Goal: Information Seeking & Learning: Find specific fact

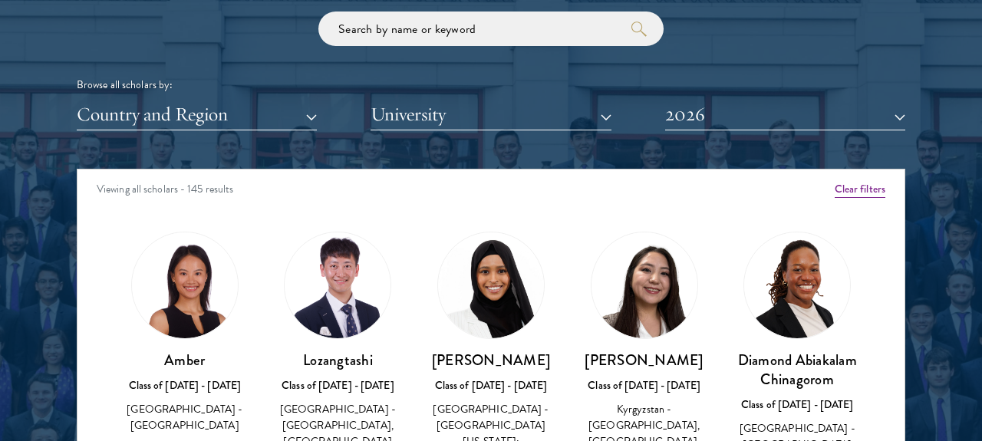
scroll to position [1810, 0]
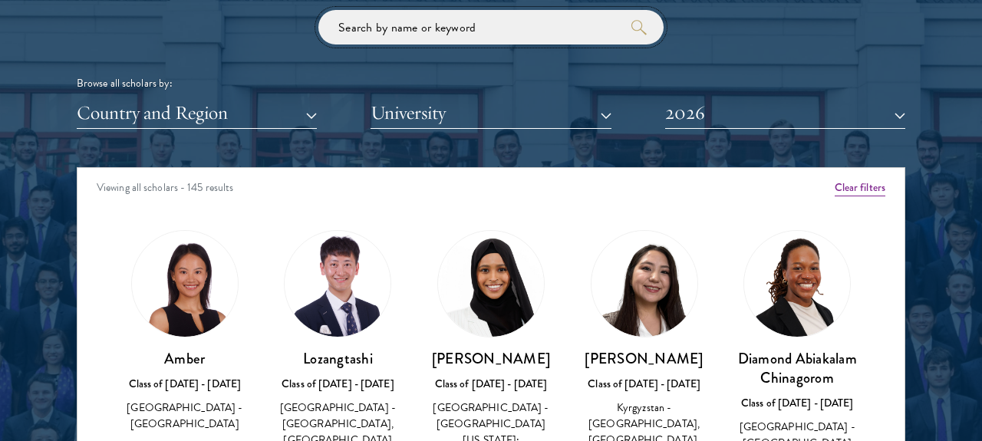
click at [541, 28] on input "search" at bounding box center [490, 27] width 345 height 35
type input "ㅡ"
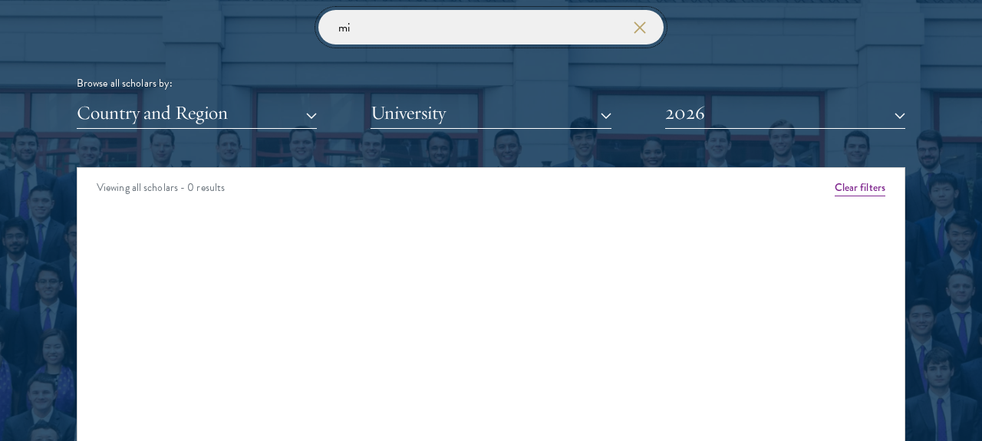
type input "m"
type input "x"
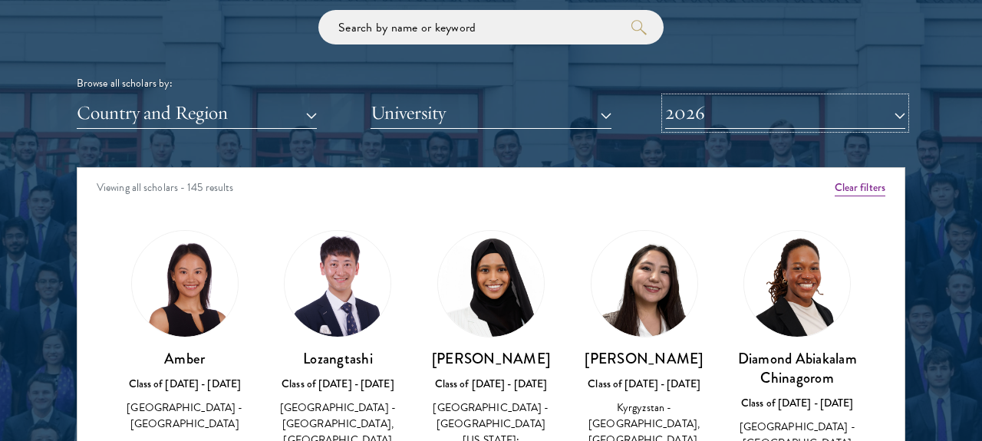
click at [852, 120] on button "2026" at bounding box center [785, 112] width 240 height 31
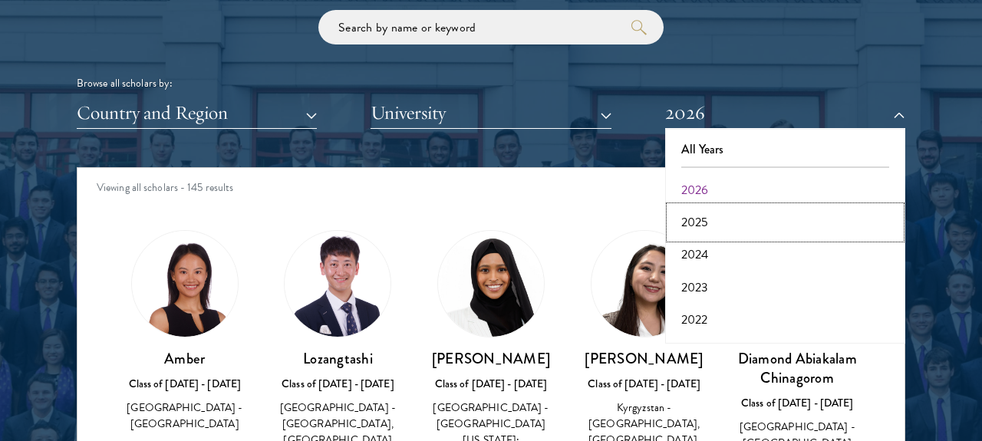
click at [833, 222] on button "2025" at bounding box center [784, 222] width 231 height 32
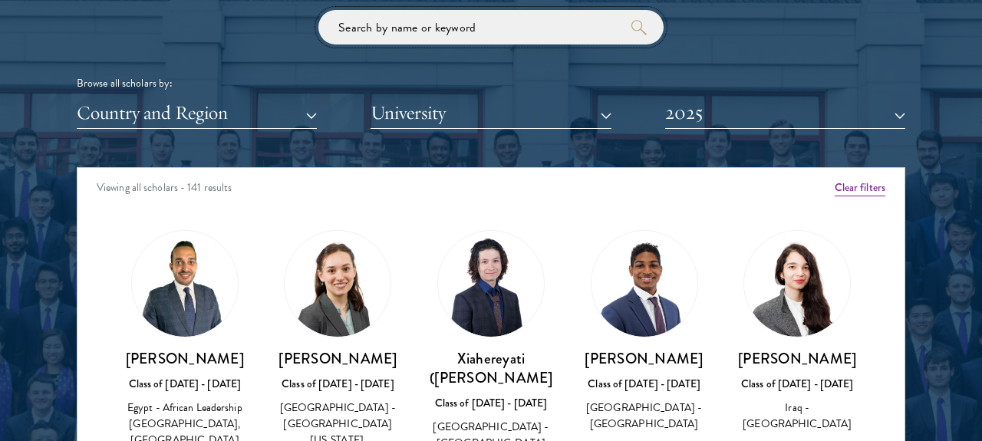
click at [499, 38] on input "search" at bounding box center [490, 27] width 345 height 35
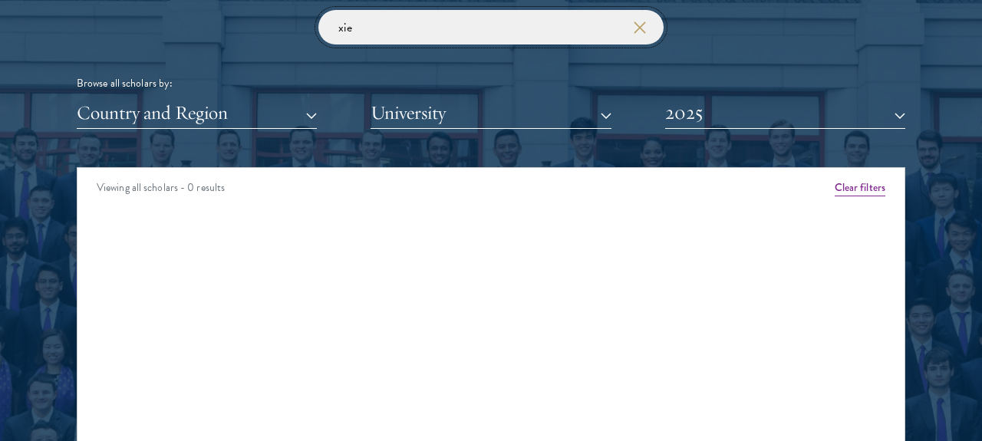
click button "submit" at bounding box center [0, 0] width 0 height 0
type input "x"
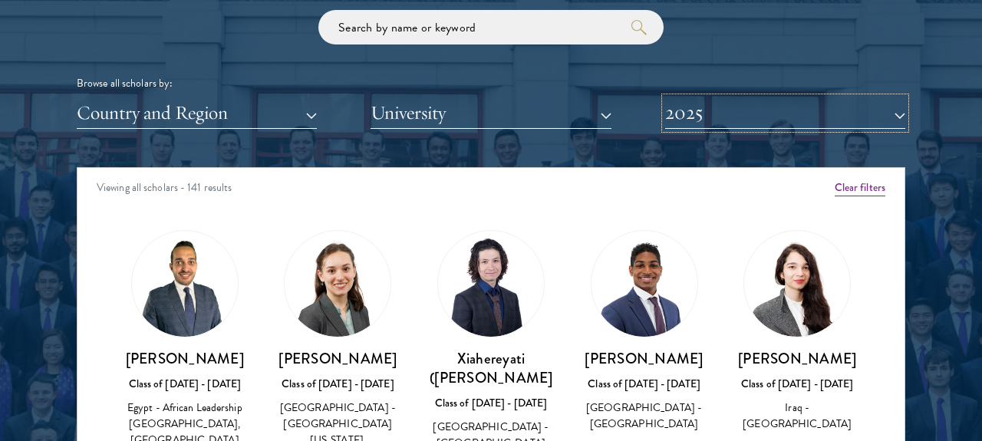
click at [727, 117] on button "2025" at bounding box center [785, 112] width 240 height 31
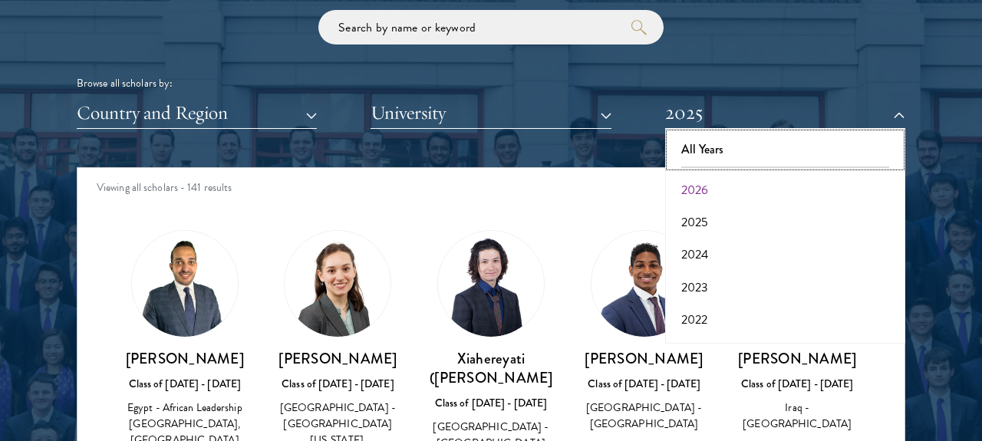
click at [712, 139] on button "All Years" at bounding box center [784, 149] width 231 height 32
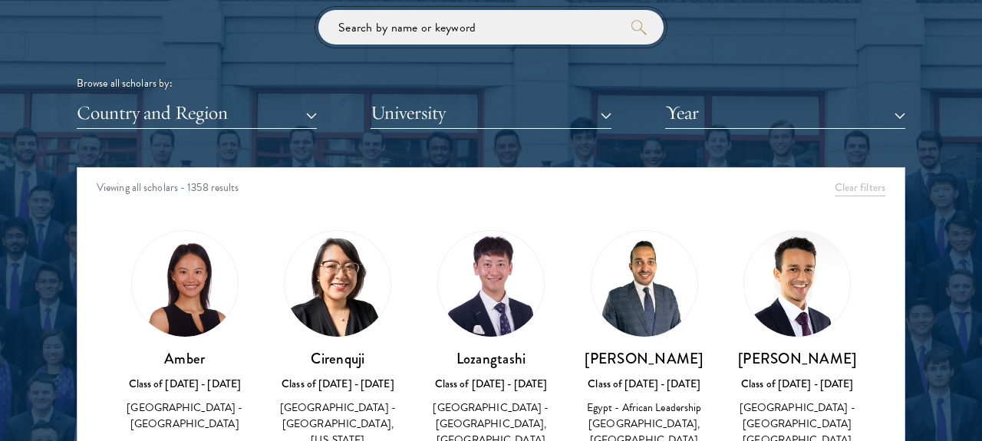
click at [508, 33] on input "search" at bounding box center [490, 27] width 345 height 35
type input "j"
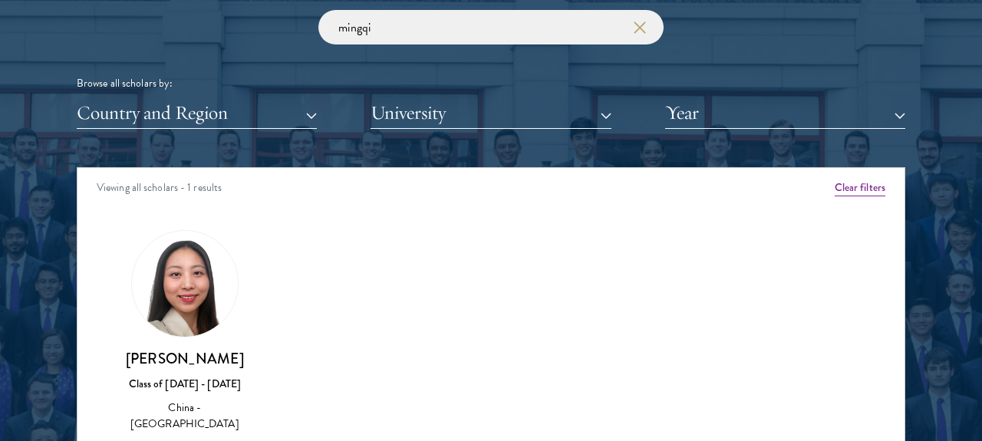
click at [179, 314] on img at bounding box center [185, 284] width 106 height 106
click at [196, 377] on div "Class of 2021 - 2022" at bounding box center [184, 384] width 123 height 16
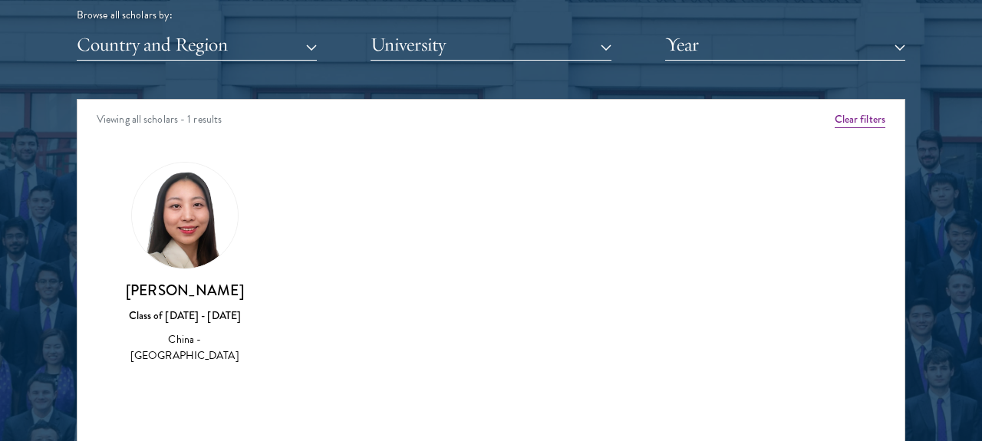
scroll to position [1899, 0]
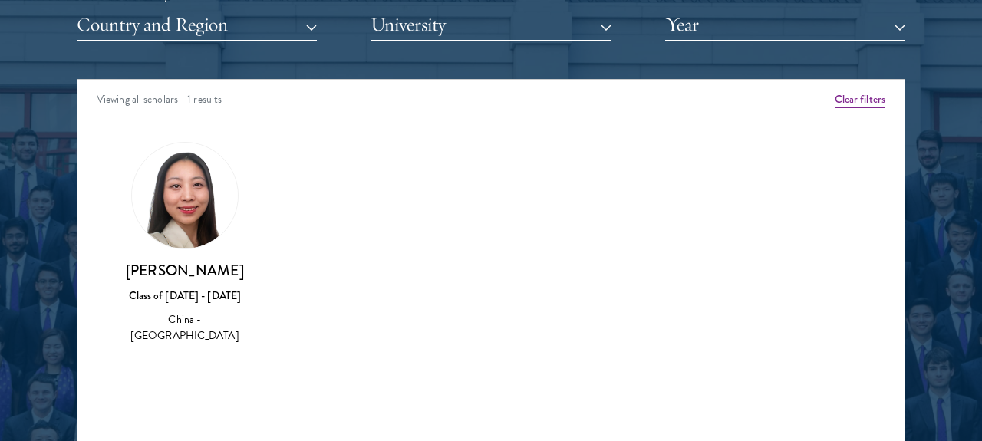
drag, startPoint x: 255, startPoint y: 349, endPoint x: 176, endPoint y: 166, distance: 199.6
click at [176, 166] on div "Amber Class of 2025 - 2026 China - Peking University View Bio Cirenquji Class o…" at bounding box center [490, 257] width 827 height 268
click at [236, 291] on div "Class of 2021 - 2022" at bounding box center [184, 296] width 123 height 16
click at [193, 275] on h3 "Mingqi Xie" at bounding box center [184, 270] width 123 height 19
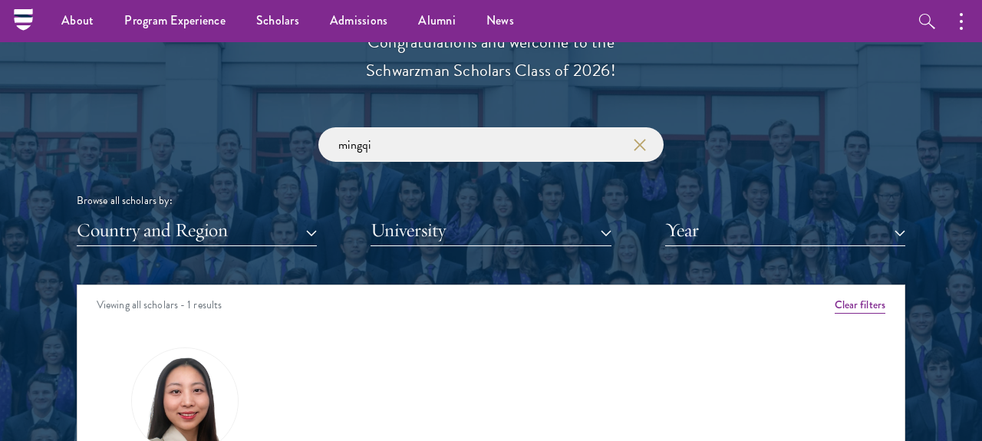
scroll to position [1656, 0]
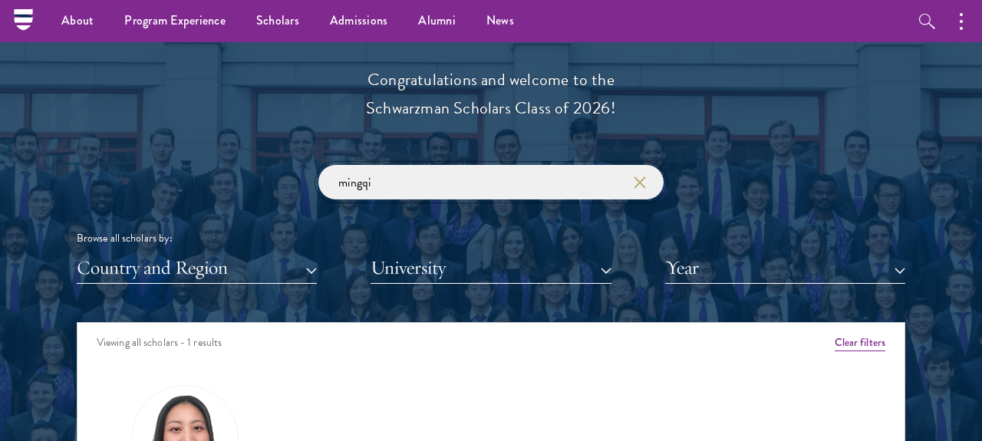
drag, startPoint x: 561, startPoint y: 191, endPoint x: 109, endPoint y: 141, distance: 454.4
click at [113, 143] on div "Scholar Directory Congratulations and welcome to the Schwarzman Scholars Class …" at bounding box center [491, 392] width 828 height 780
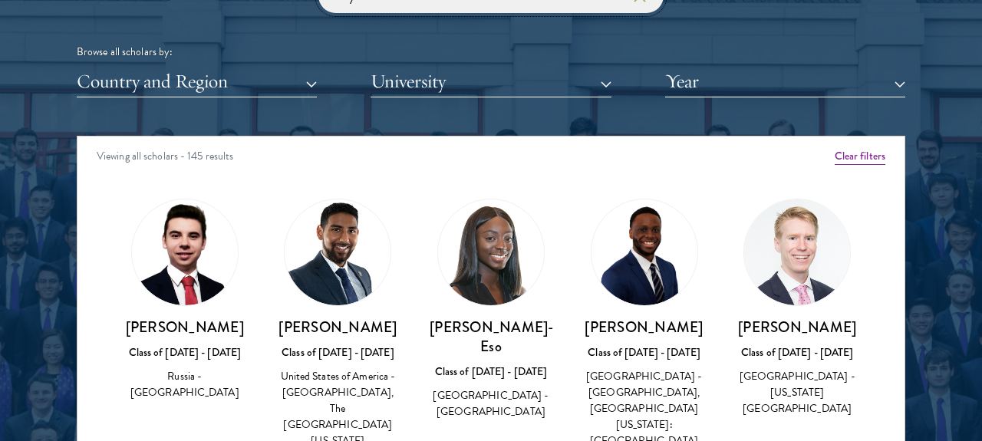
scroll to position [1829, 0]
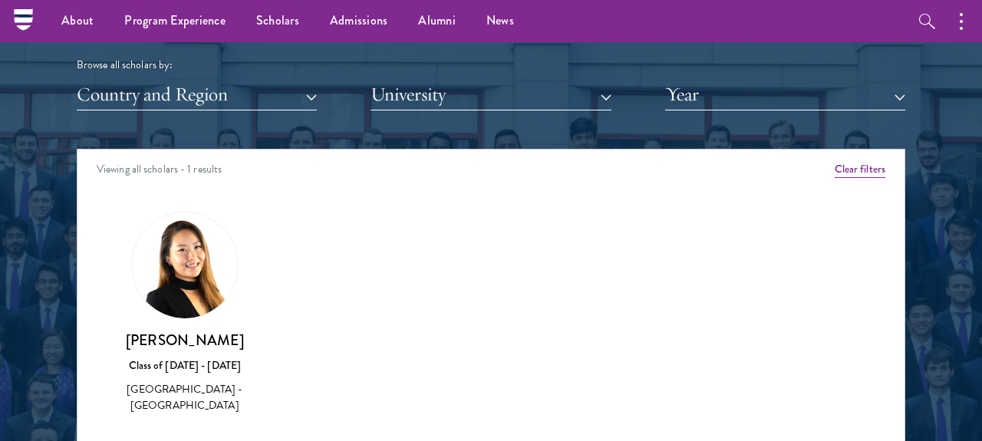
type input "s"
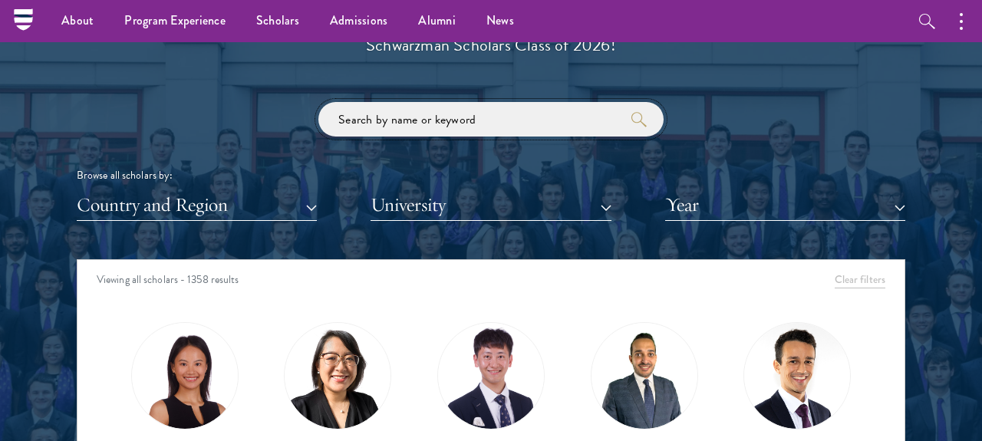
scroll to position [1676, 0]
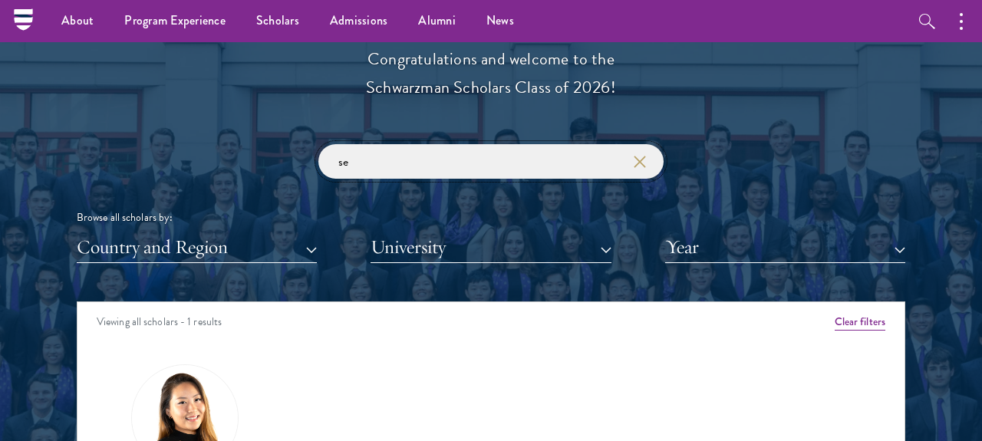
type input "s"
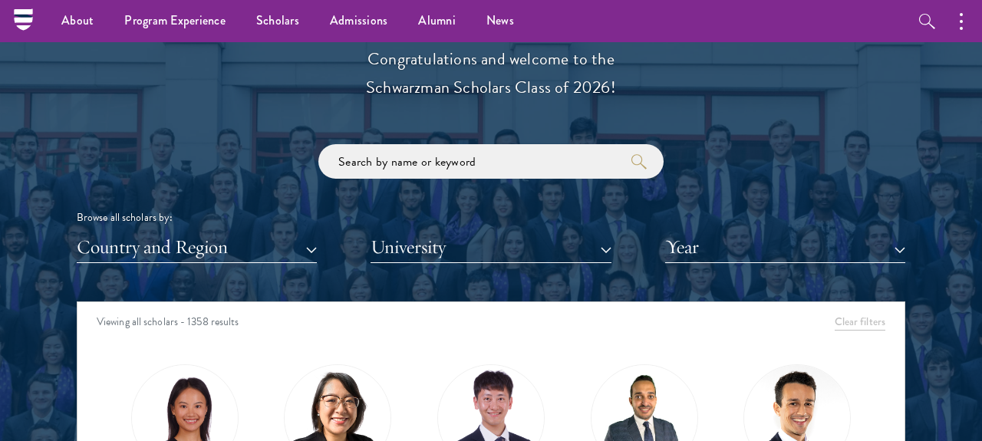
click at [262, 264] on div "Scholar Directory Congratulations and welcome to the Schwarzman Scholars Class …" at bounding box center [491, 372] width 828 height 780
click at [275, 249] on button "Country and Region" at bounding box center [197, 247] width 240 height 31
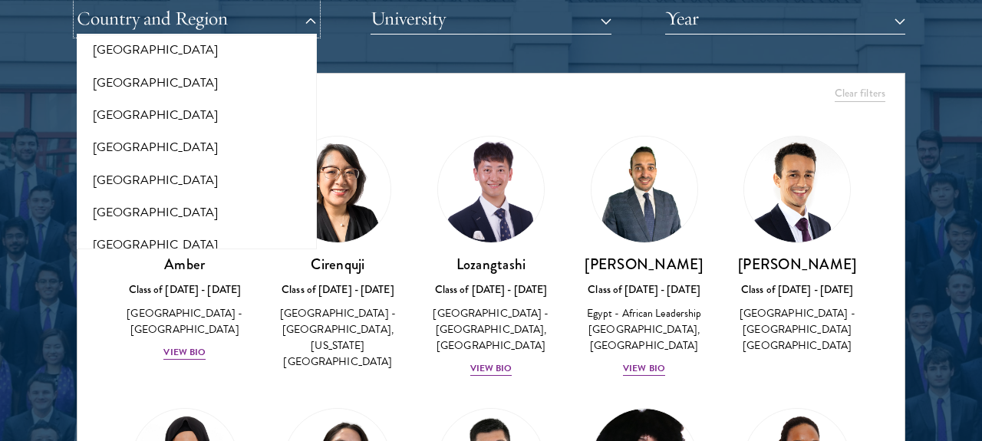
scroll to position [2659, 0]
click at [179, 112] on button "South Korea" at bounding box center [196, 116] width 231 height 32
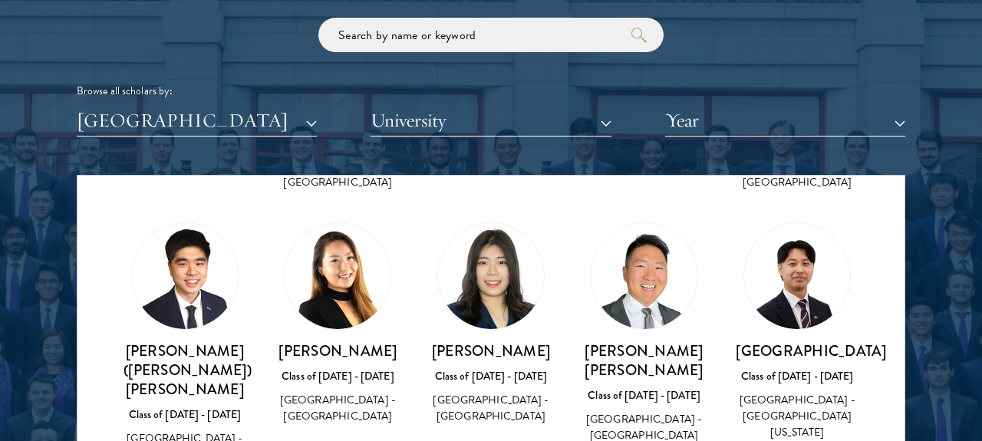
scroll to position [546, 0]
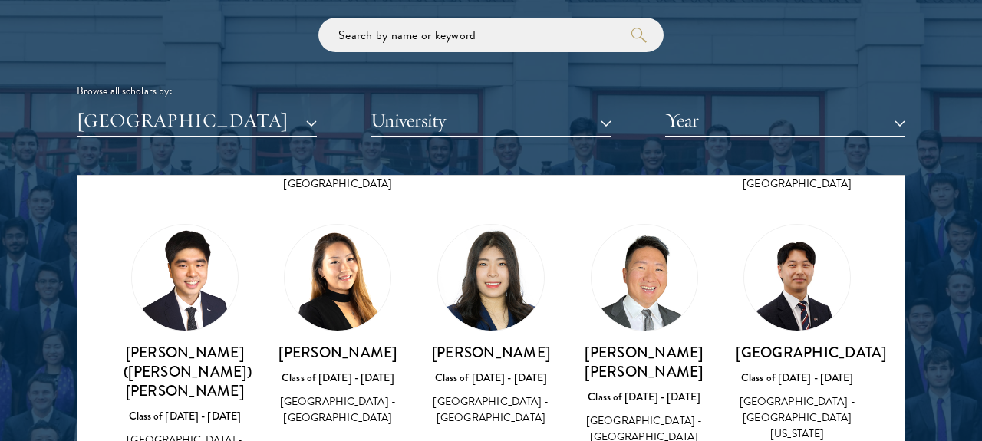
click at [840, 69] on div "Browse all scholars by: South Korea All Countries and Regions Afghanistan Antig…" at bounding box center [491, 77] width 828 height 119
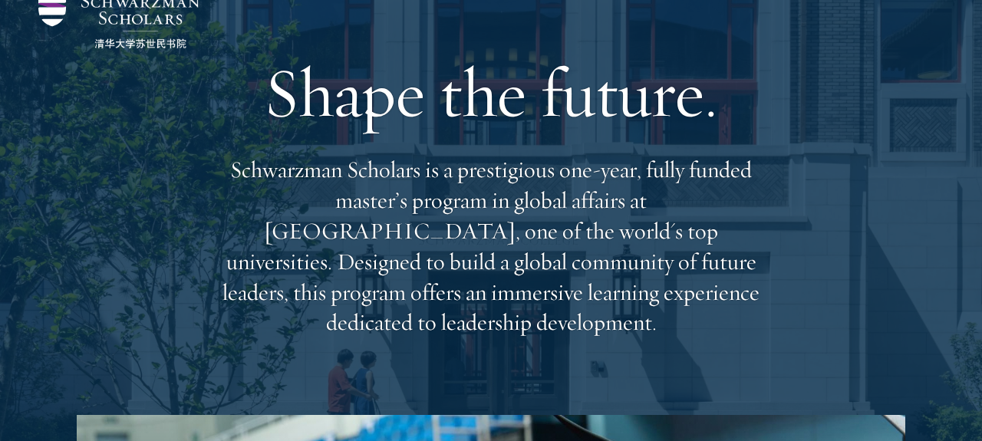
scroll to position [77, 0]
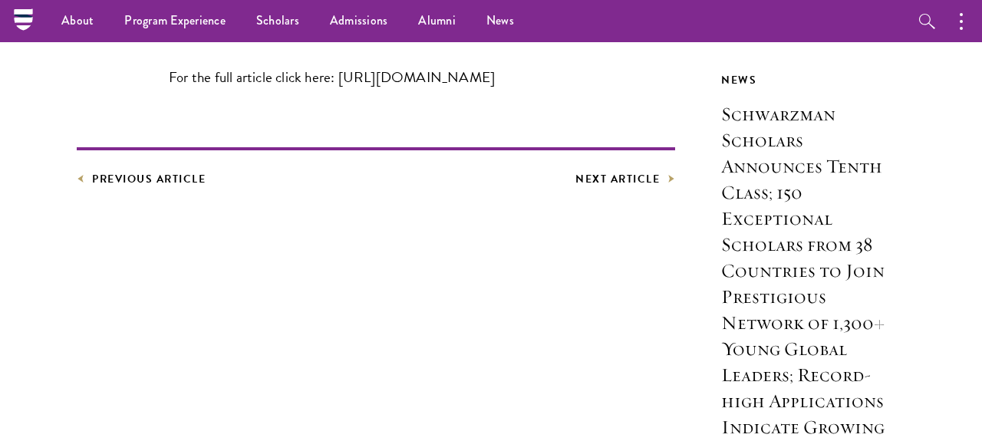
scroll to position [982, 0]
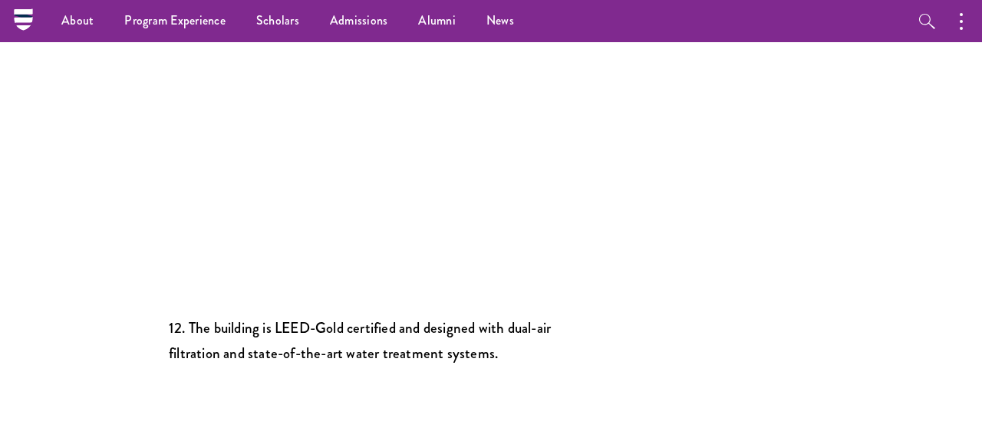
scroll to position [4910, 0]
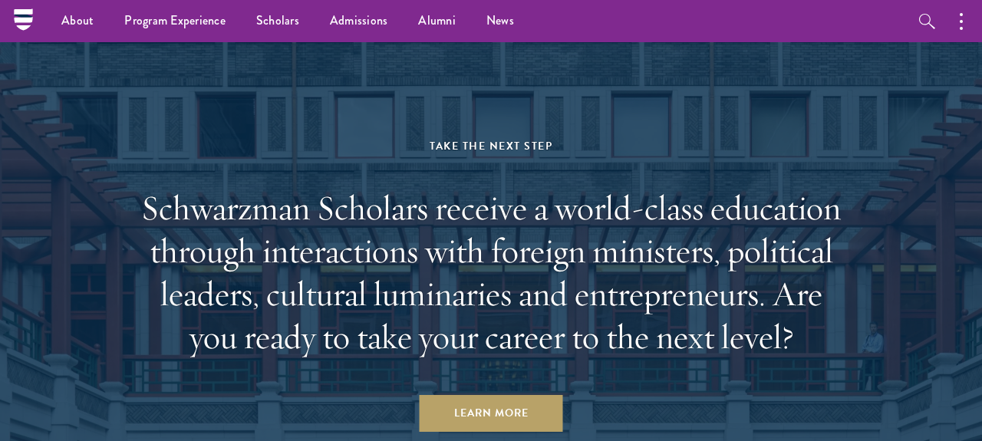
scroll to position [6392, 0]
